Goal: Find specific page/section: Find specific page/section

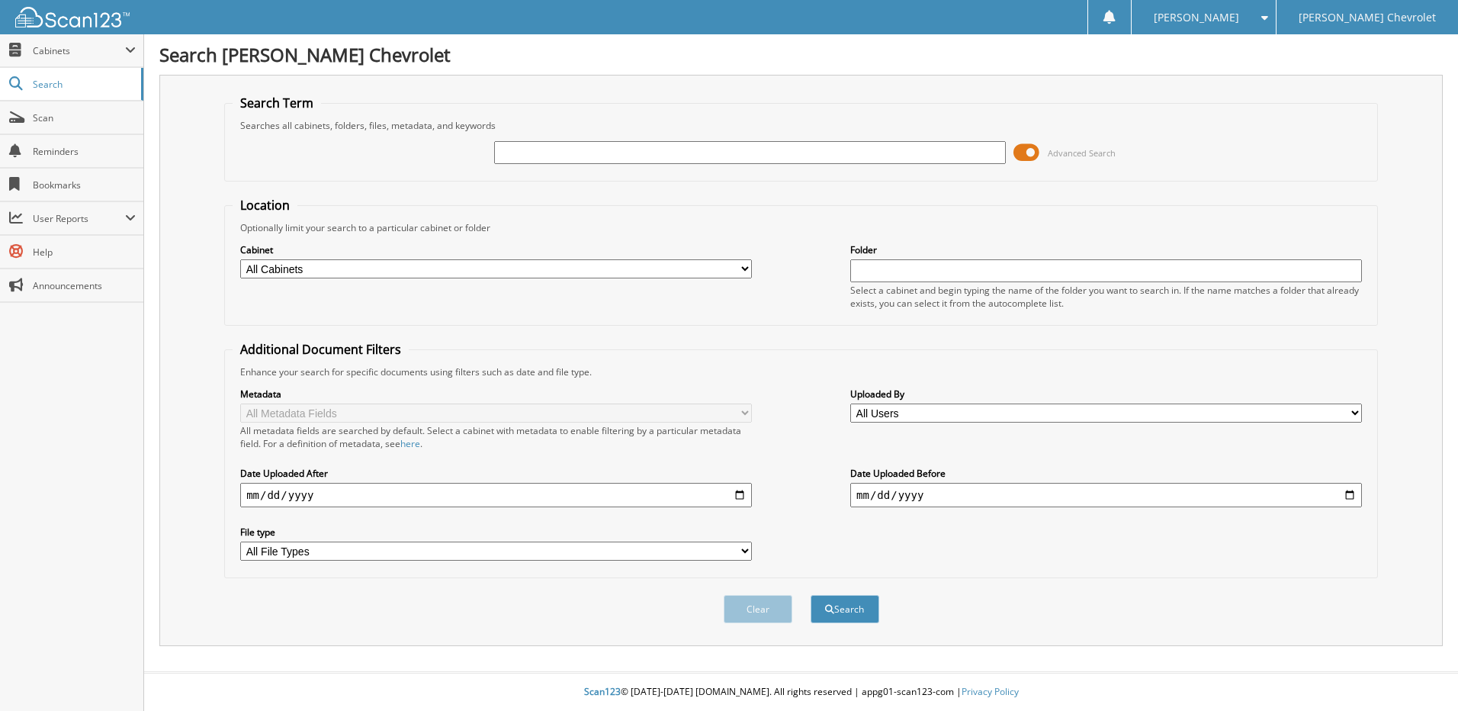
click at [746, 162] on input "text" at bounding box center [750, 152] width 512 height 23
type input "179009"
click at [811, 595] on button "Search" at bounding box center [845, 609] width 69 height 28
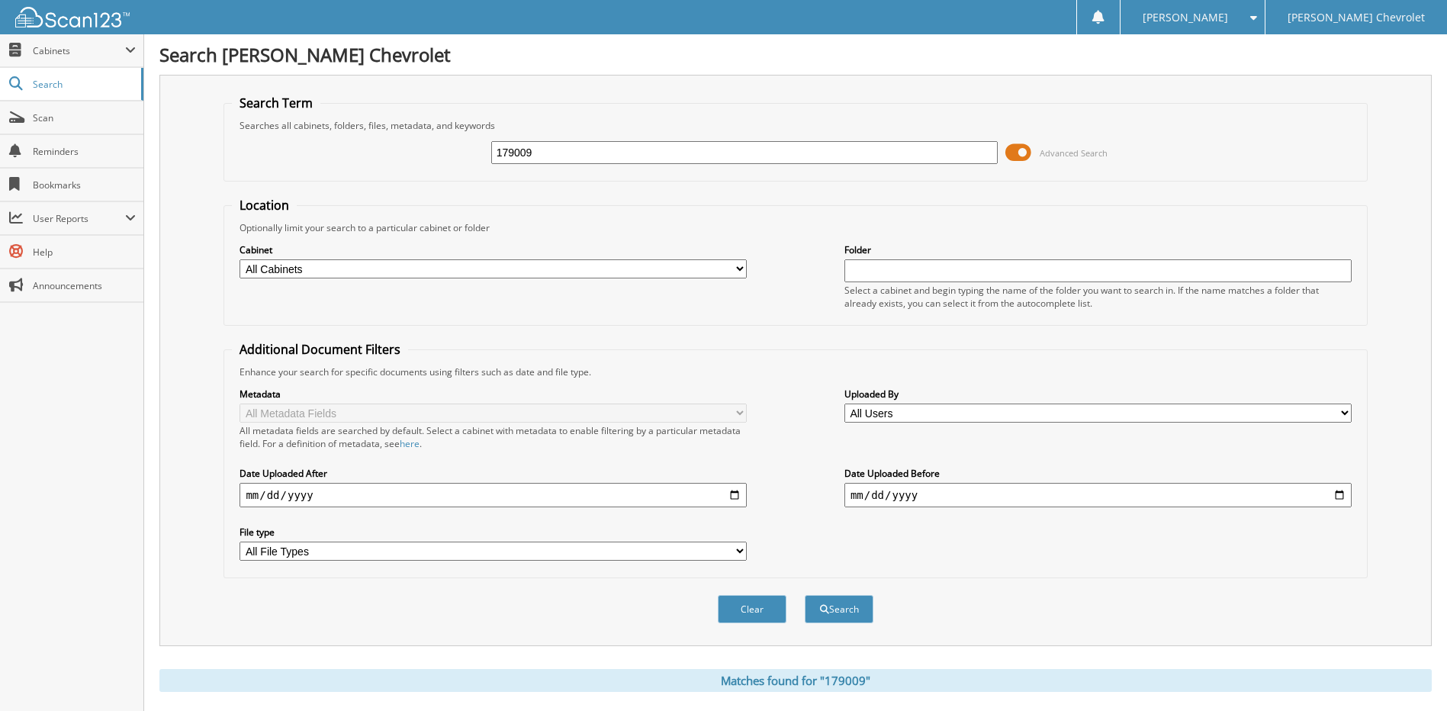
scroll to position [235, 0]
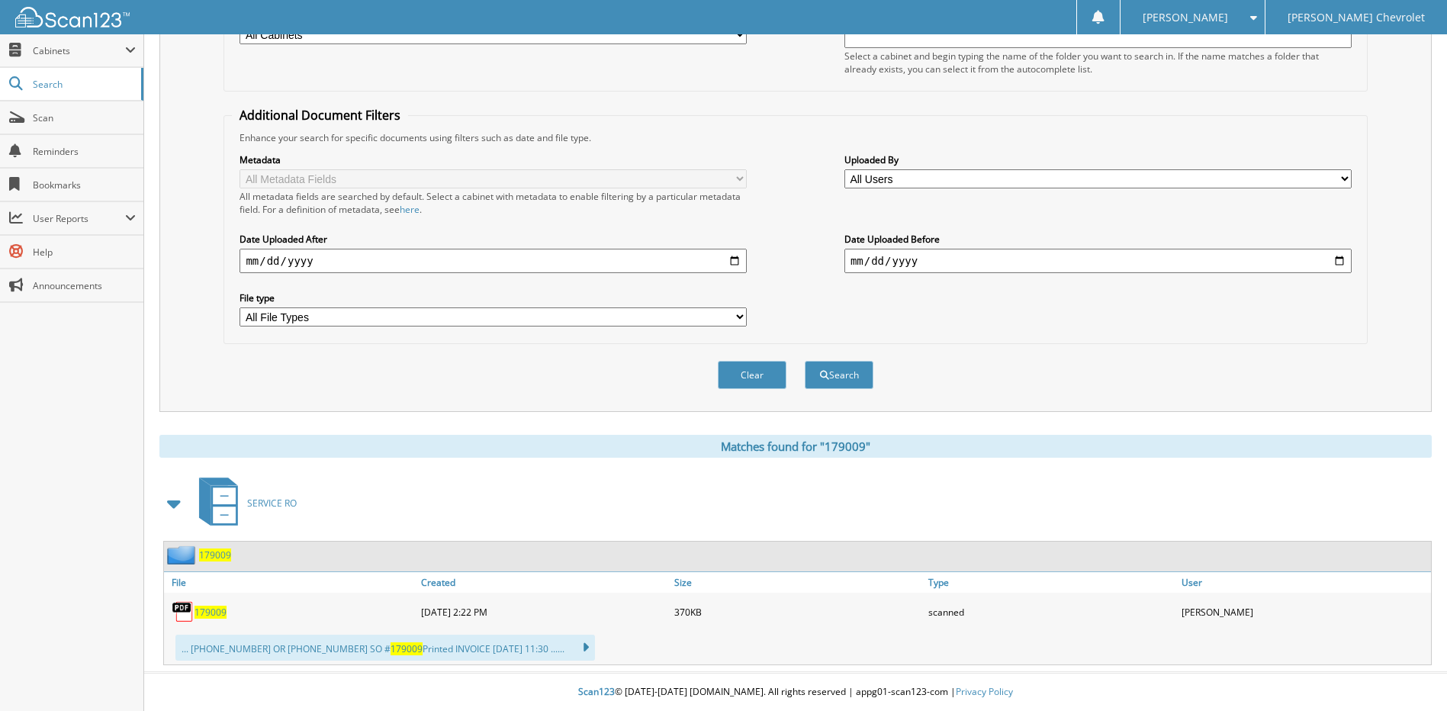
click at [210, 612] on span "179009" at bounding box center [210, 612] width 32 height 13
